Goal: Transaction & Acquisition: Book appointment/travel/reservation

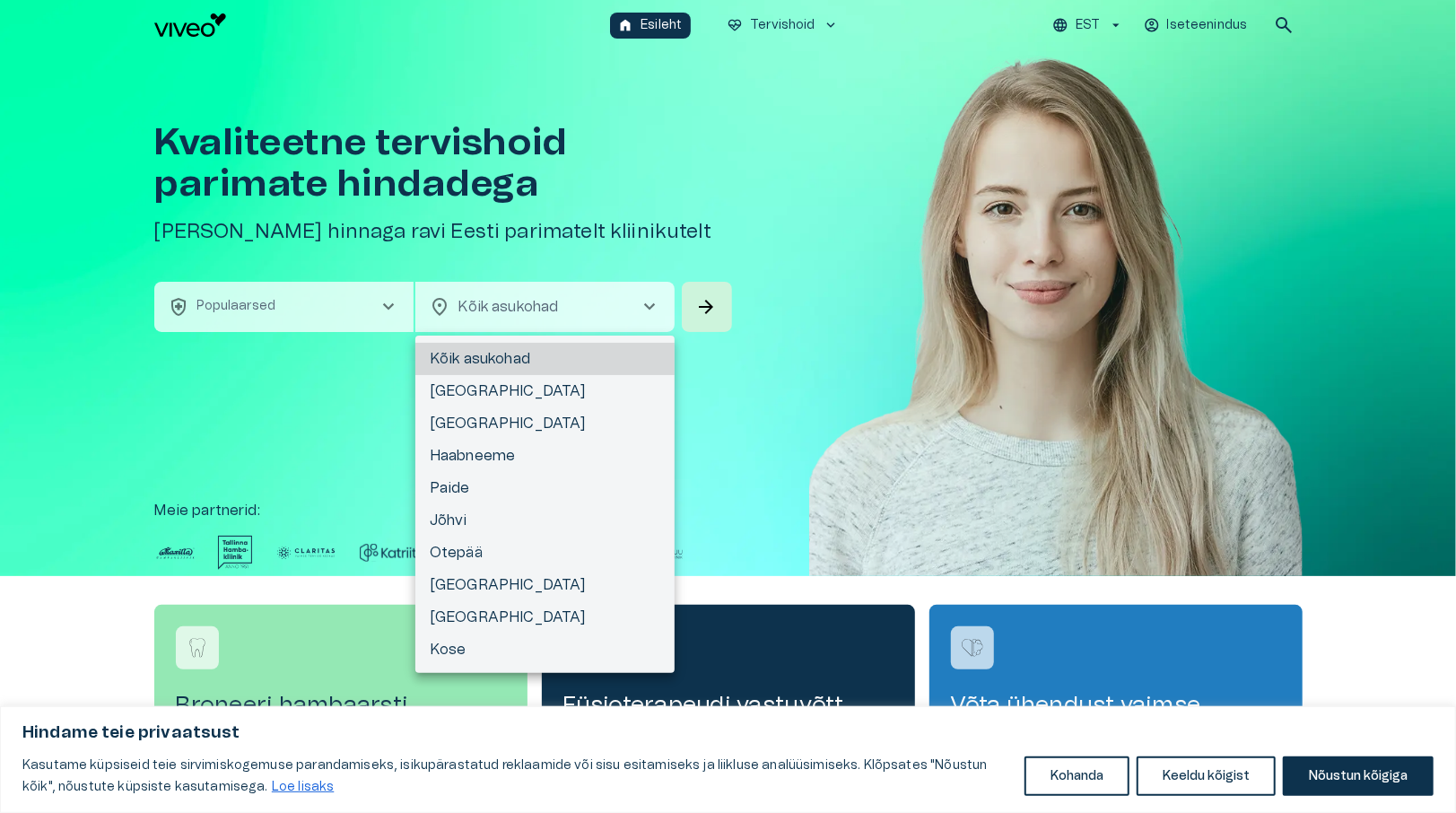
click at [506, 300] on body "Hindame teie privaatsust Kasutame küpsiseid teie sirvimiskogemuse parandamiseks…" at bounding box center [728, 406] width 1456 height 813
click at [492, 396] on li "[GEOGRAPHIC_DATA]" at bounding box center [545, 392] width 259 height 33
type input "**********"
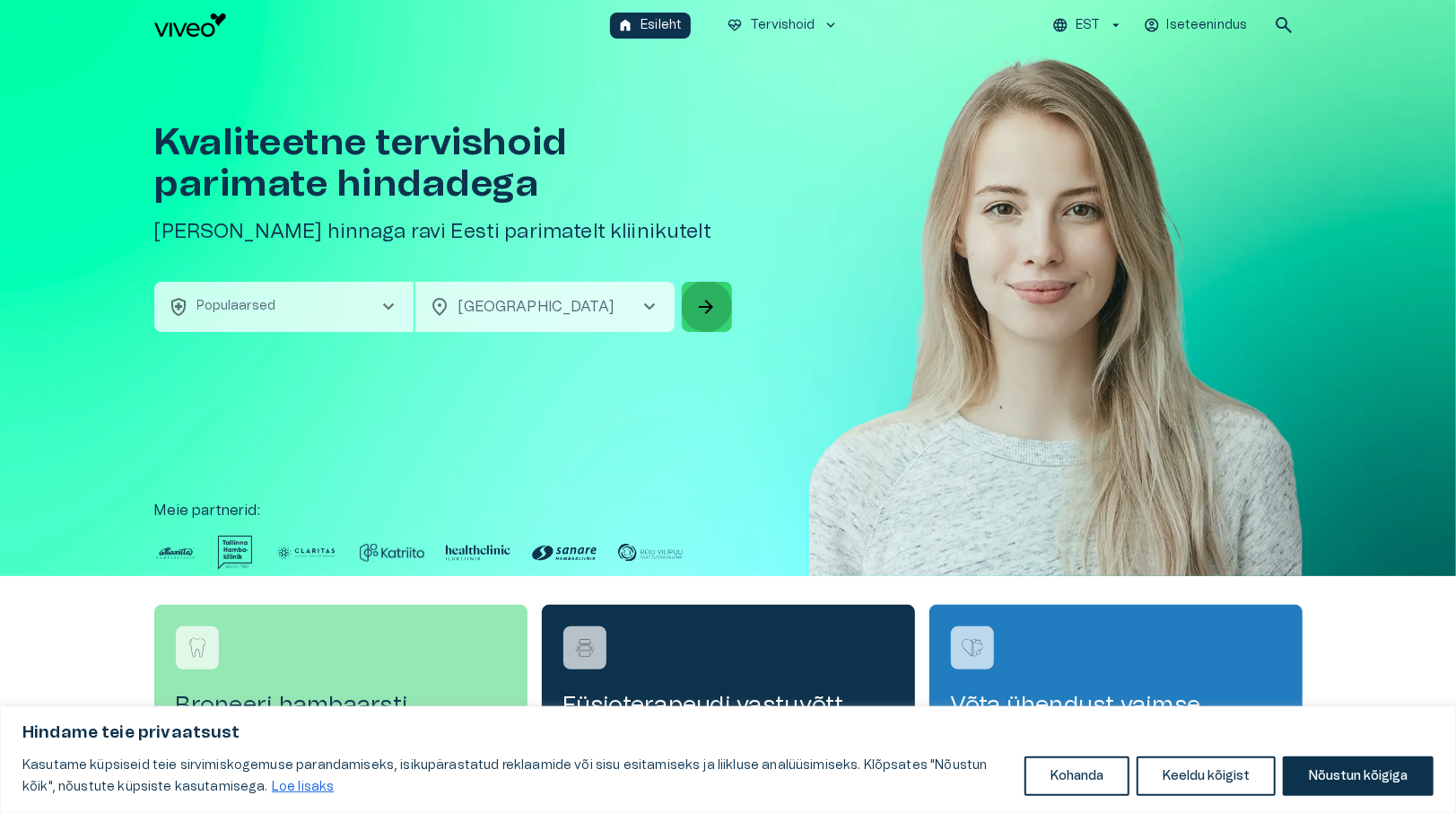
drag, startPoint x: 711, startPoint y: 306, endPoint x: 707, endPoint y: 316, distance: 10.8
click at [711, 306] on span "arrow_forward" at bounding box center [706, 306] width 21 height 21
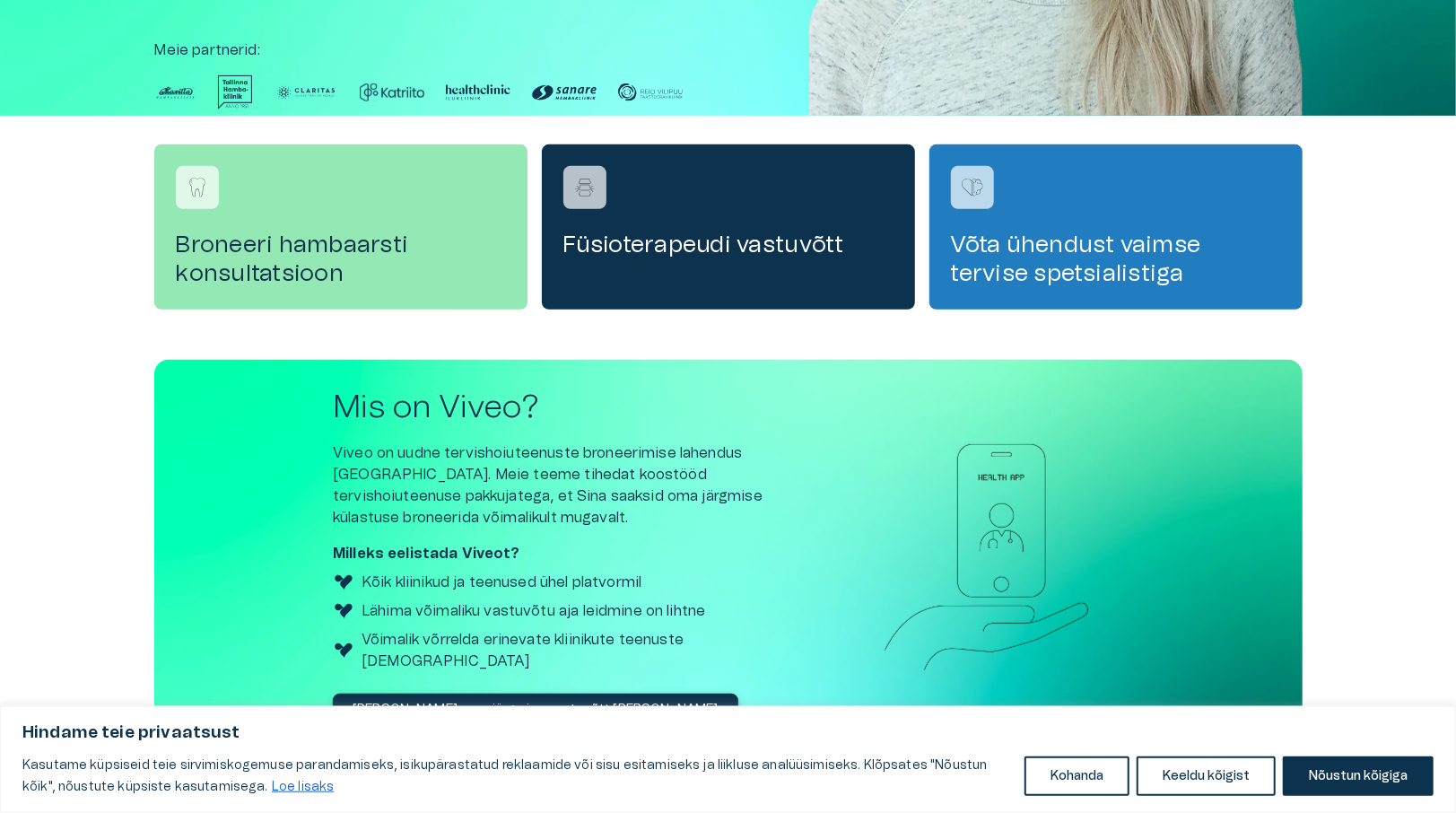
scroll to position [466, 0]
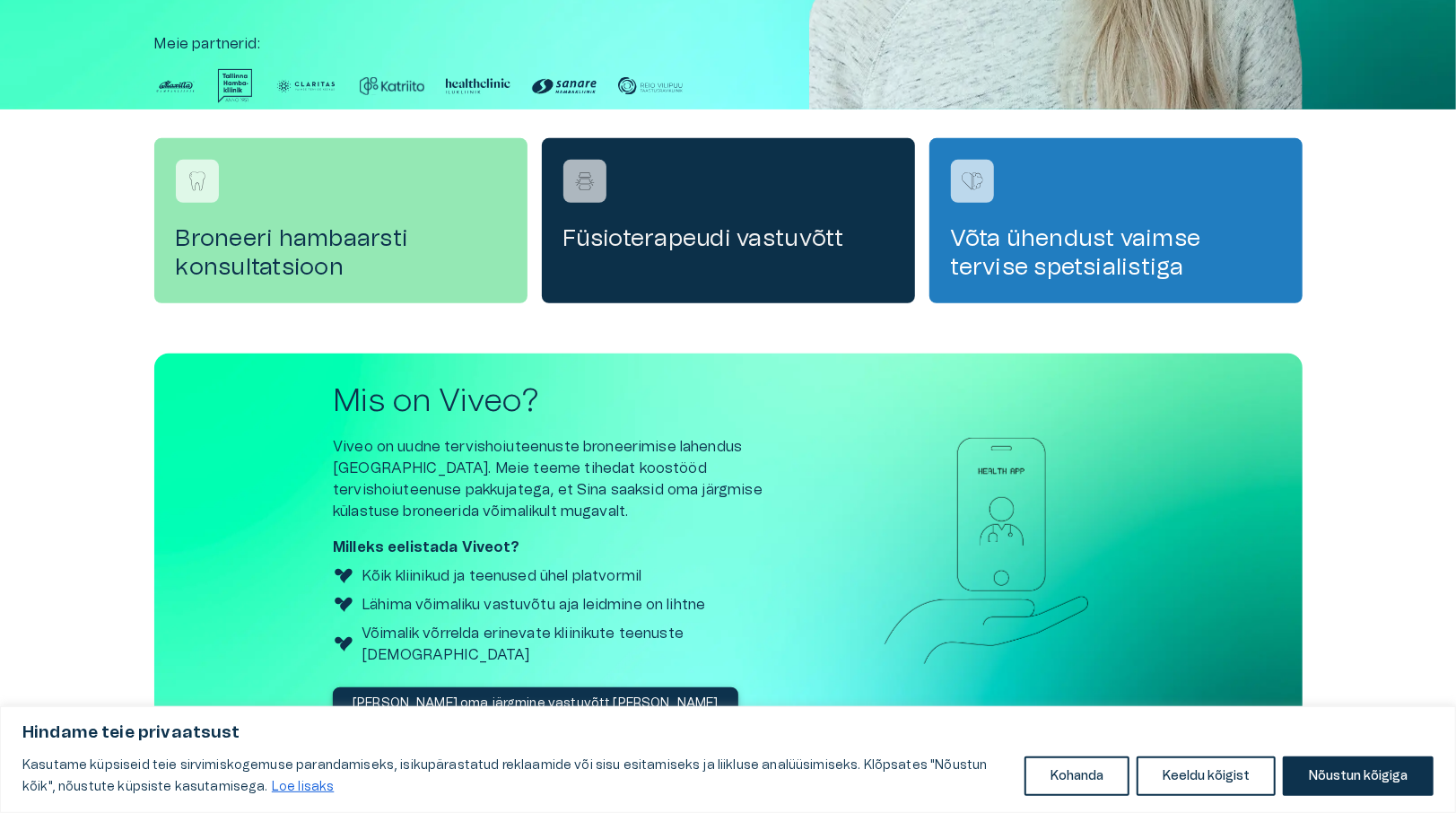
click at [707, 206] on div "Füsioterapeudi vastuvõtt" at bounding box center [728, 221] width 373 height 165
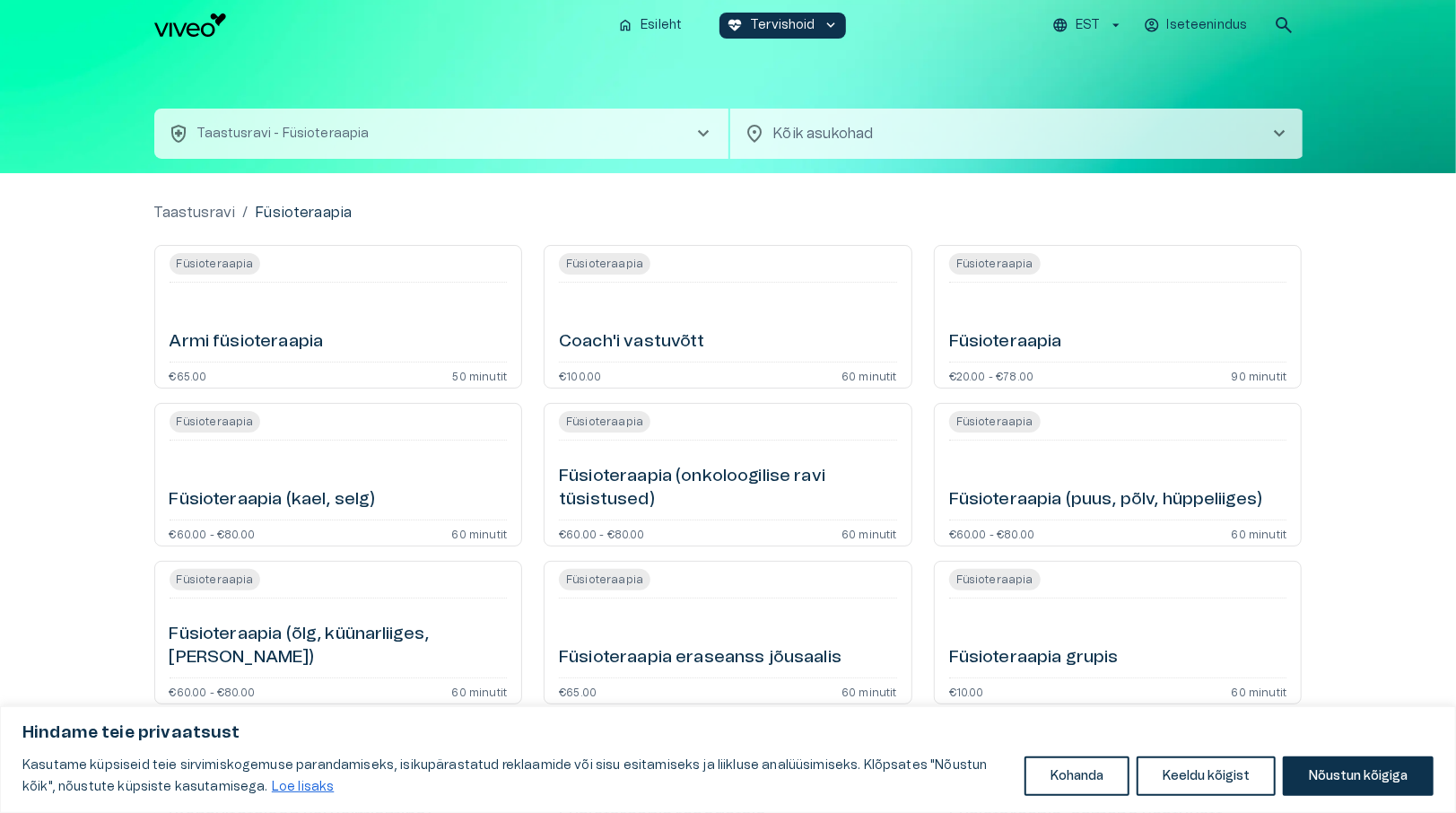
click at [364, 341] on div "Armi füsioteraapia" at bounding box center [339, 322] width 338 height 64
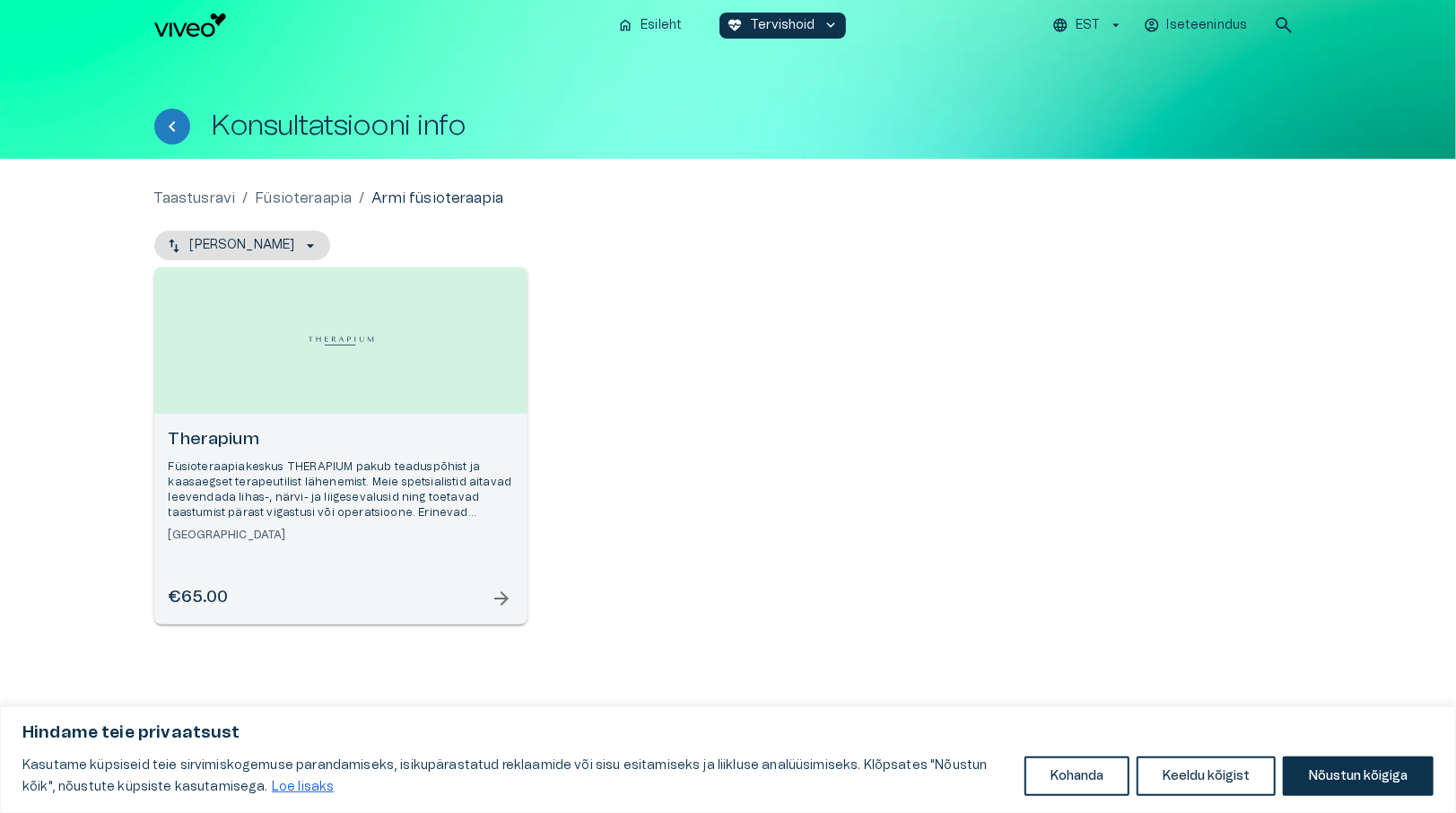
click at [517, 595] on div "Therapium Füsioteraapiakeskus THERAPIUM pakub teaduspõhist ja kaasaegset terape…" at bounding box center [341, 519] width 373 height 211
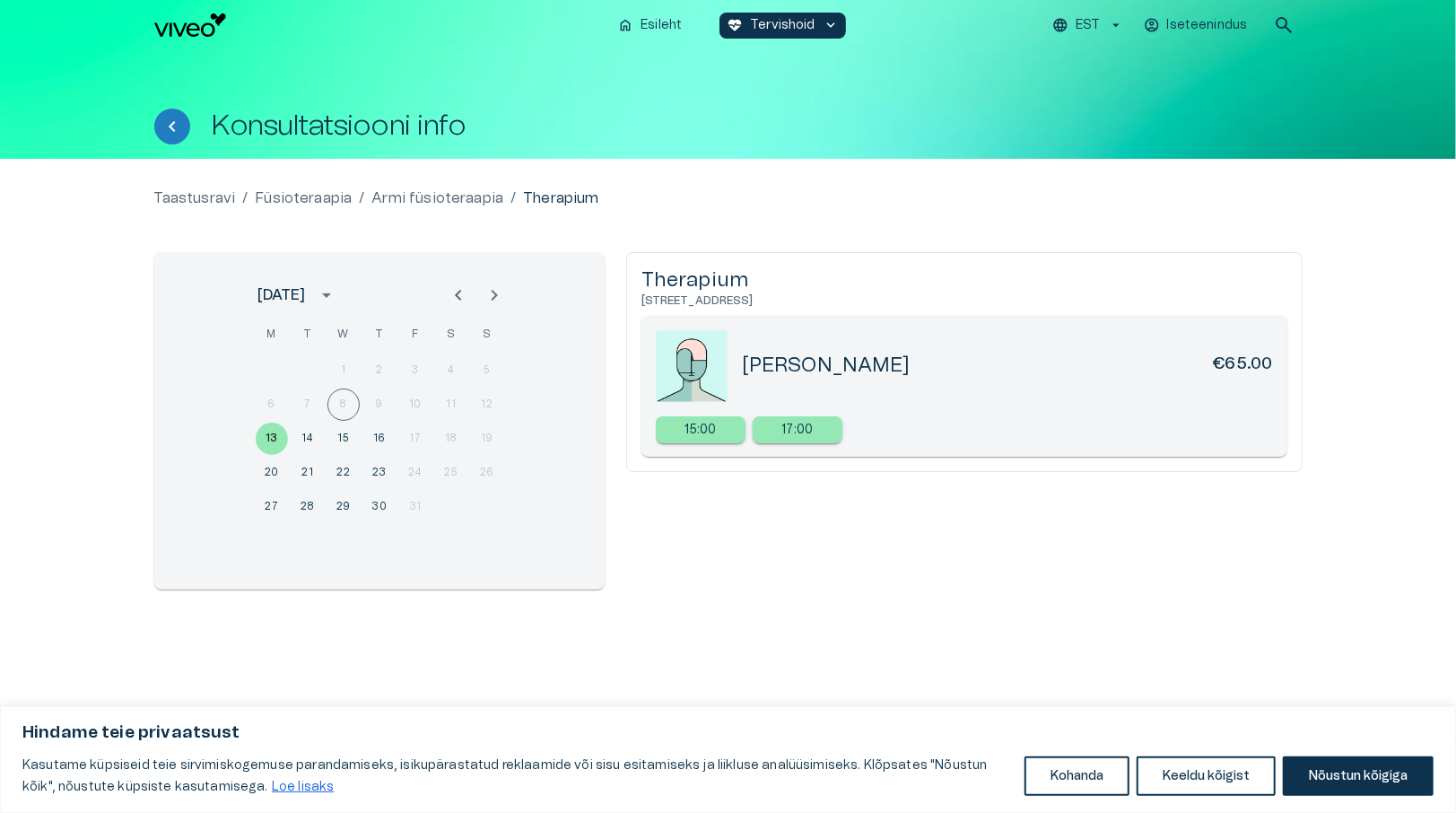
click at [789, 433] on p "17:00" at bounding box center [798, 430] width 32 height 19
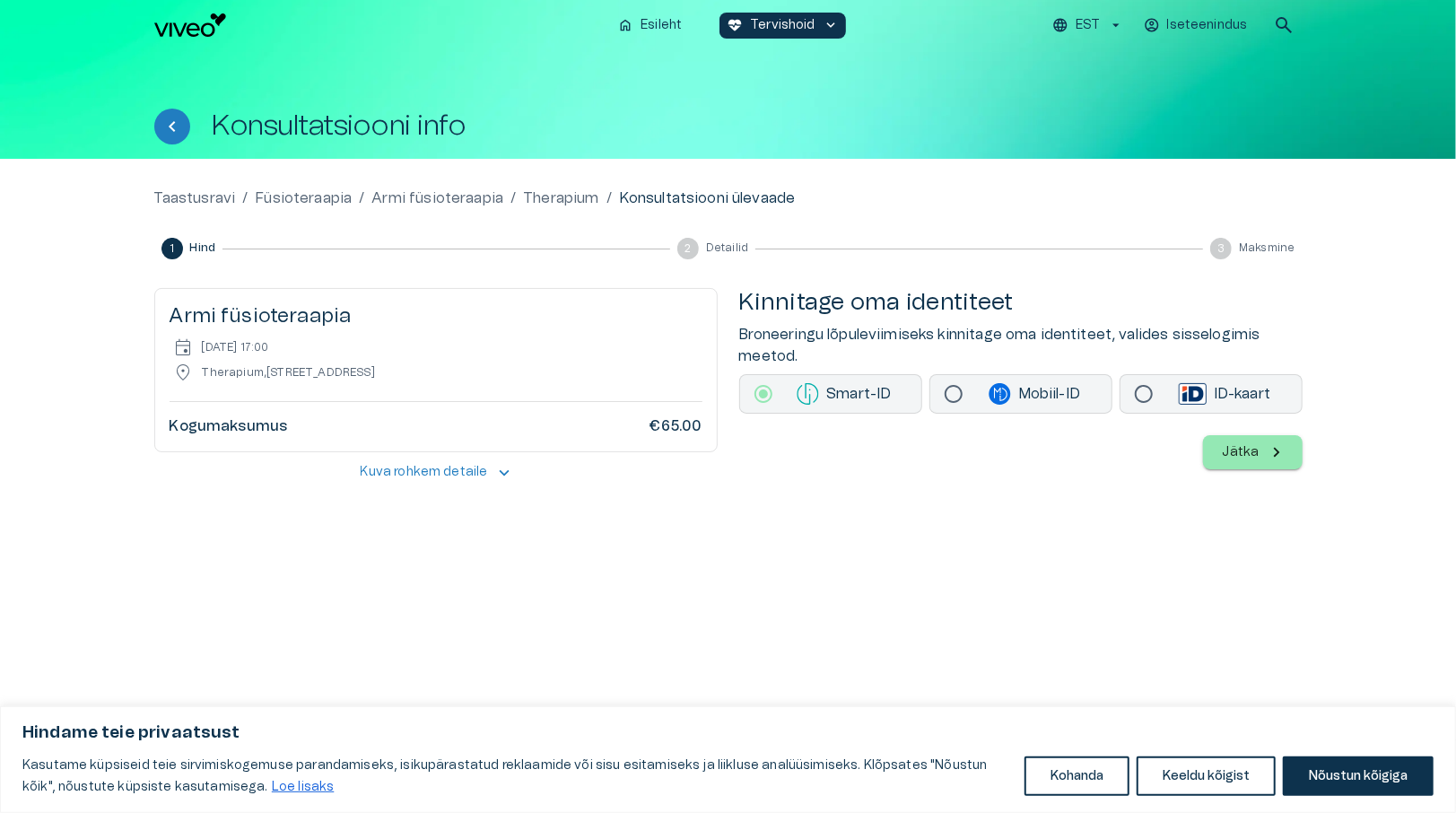
click at [1257, 449] on p "Jätka" at bounding box center [1241, 453] width 36 height 19
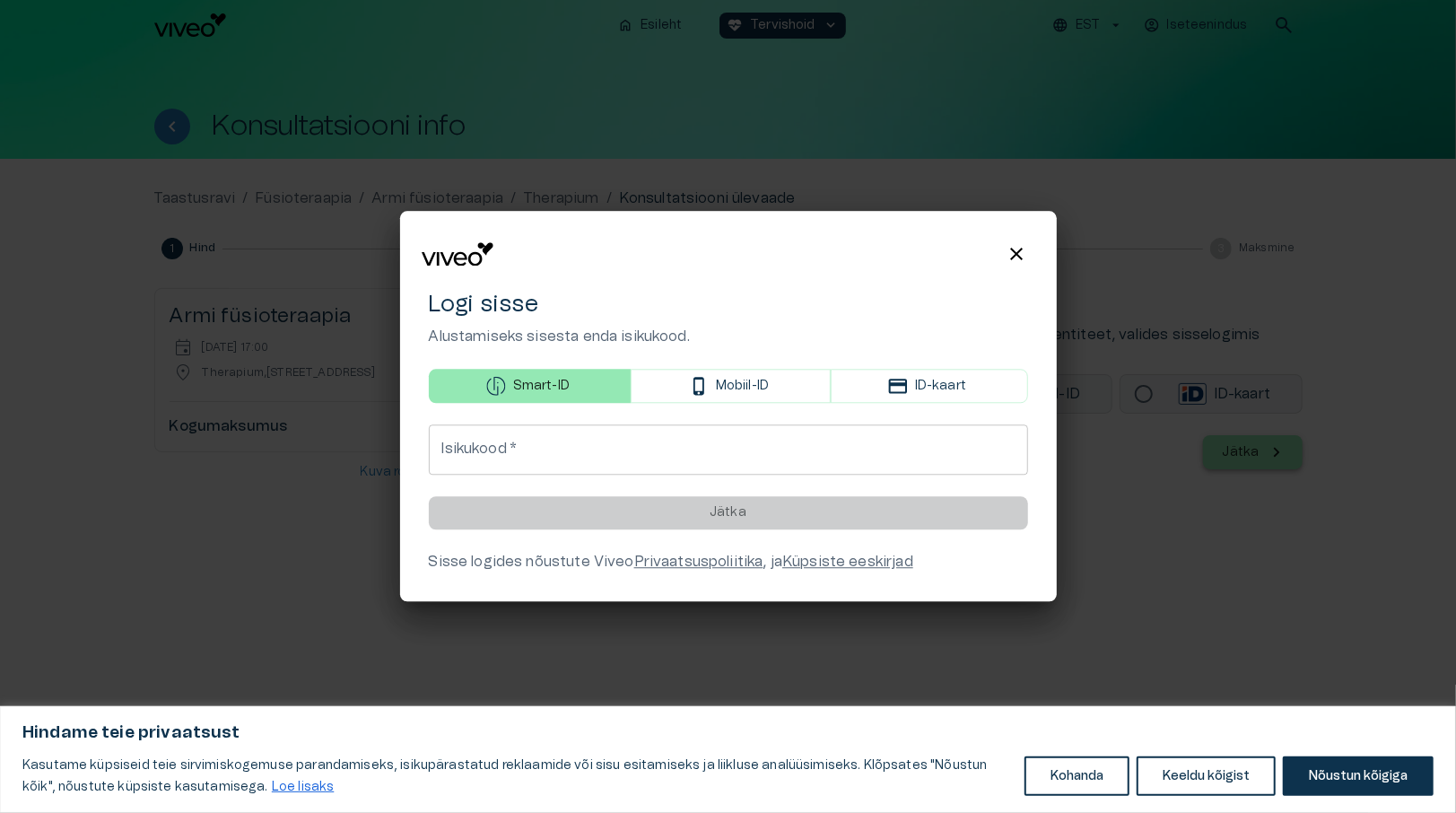
click at [490, 455] on input "Isikukood   *" at bounding box center [728, 450] width 599 height 50
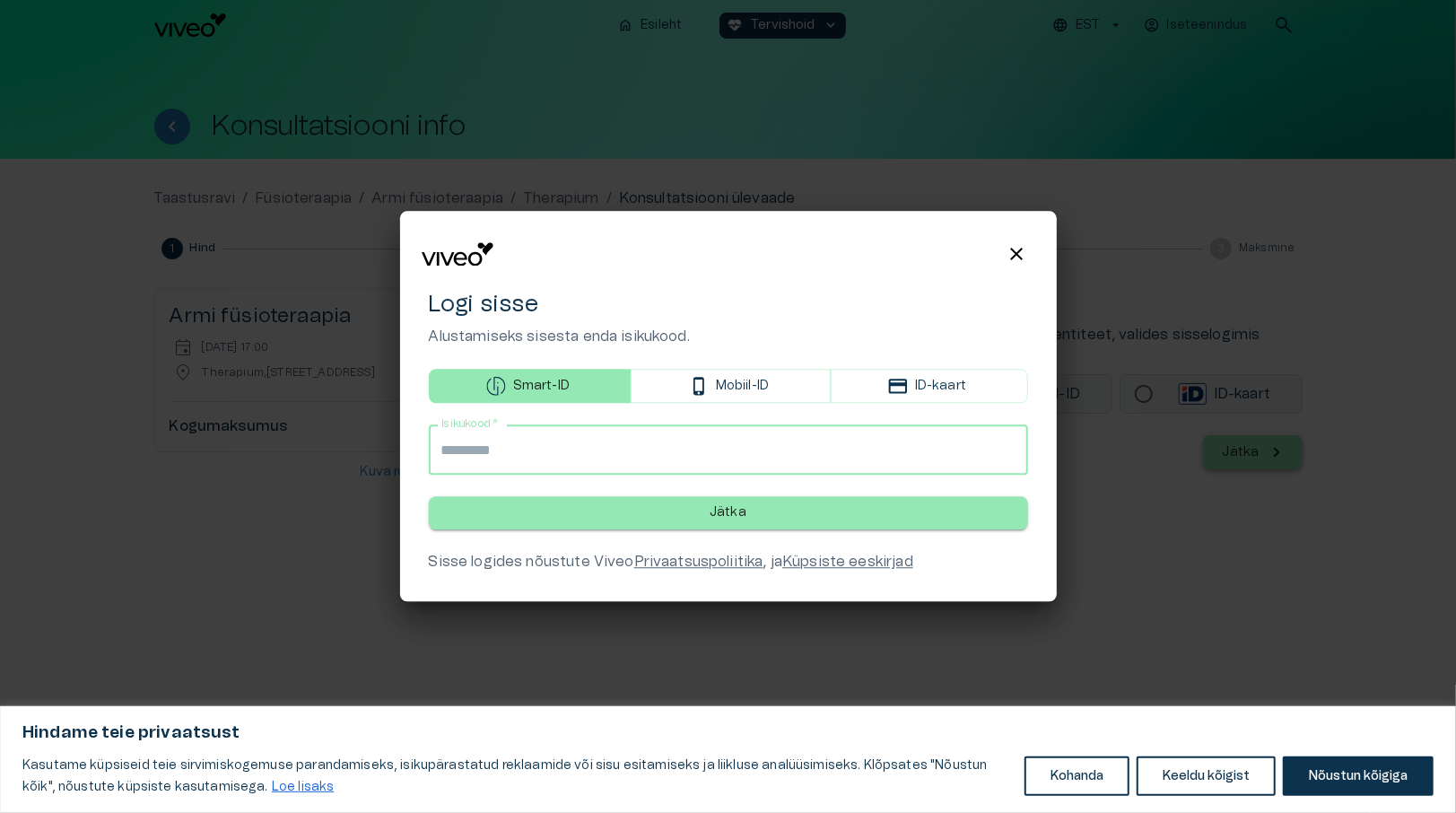
type input "**********"
click at [640, 518] on button "Jätka" at bounding box center [728, 514] width 599 height 34
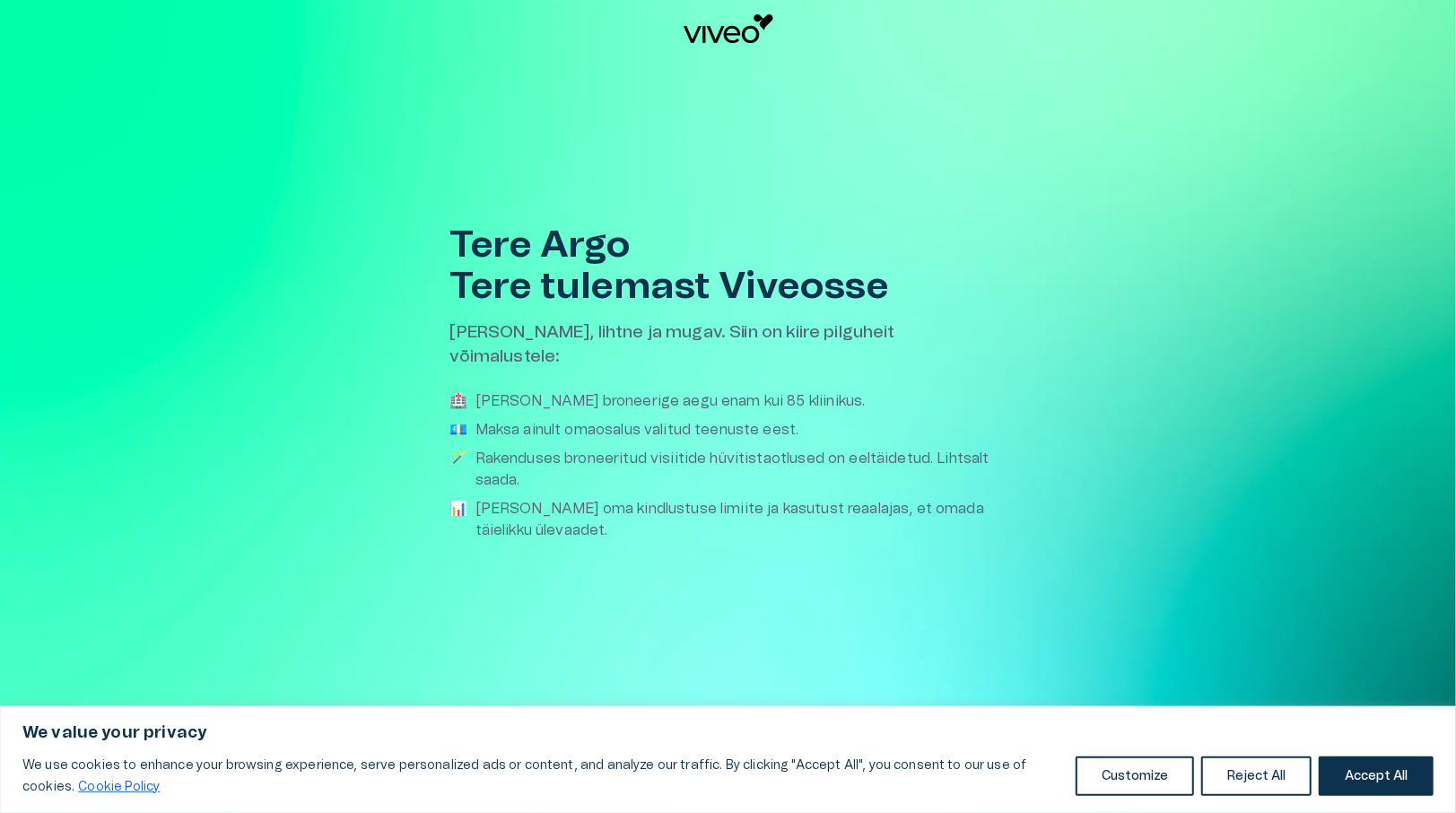
click at [1257, 773] on button "Reject All" at bounding box center [1256, 776] width 110 height 39
